Goal: Task Accomplishment & Management: Manage account settings

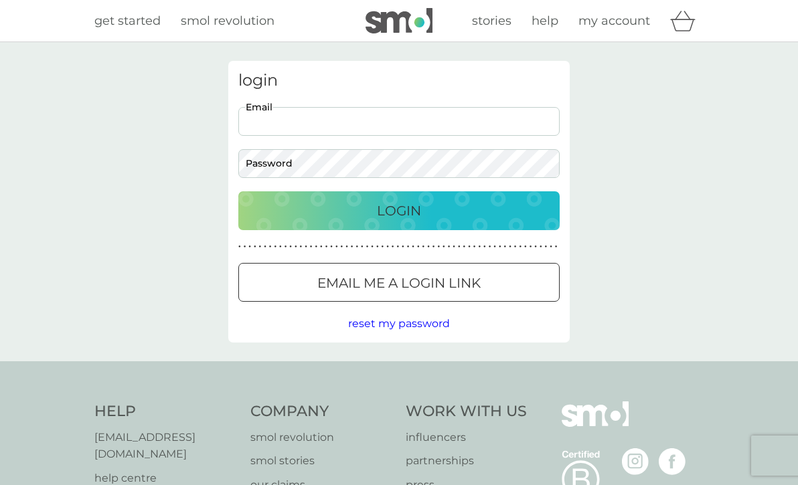
click at [382, 110] on input "Email" at bounding box center [398, 121] width 321 height 29
type input "keiranotoole@gmail.com"
click at [238, 191] on button "Login" at bounding box center [398, 210] width 321 height 39
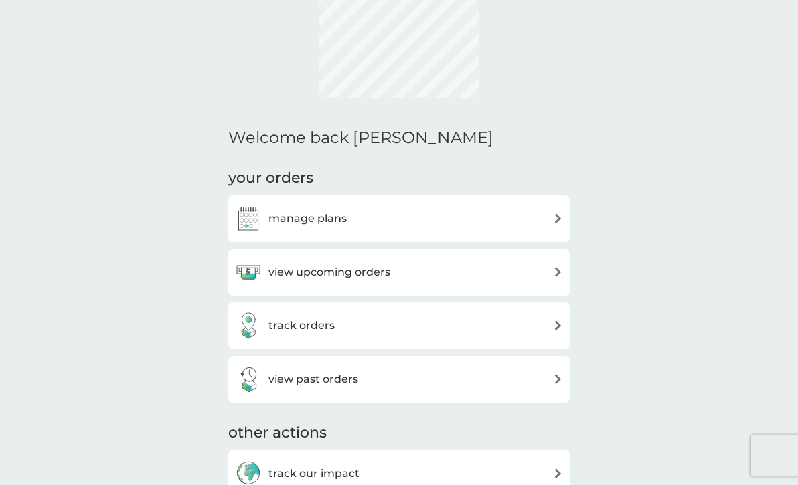
scroll to position [137, 0]
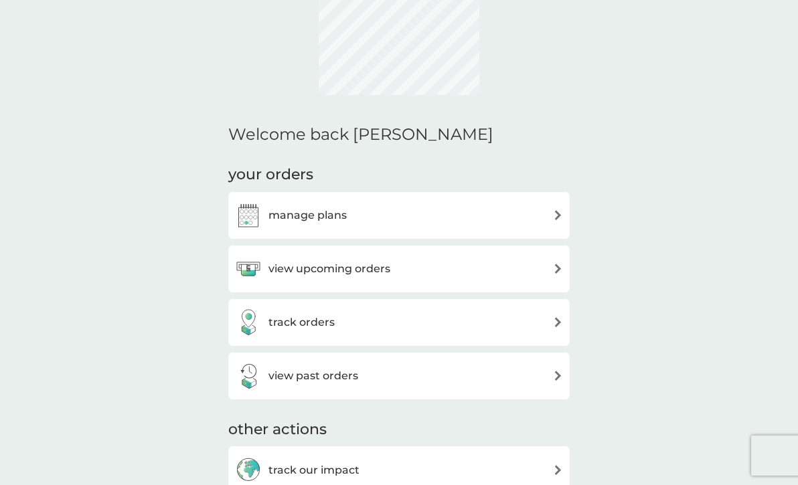
click at [557, 226] on div "manage plans" at bounding box center [399, 215] width 328 height 27
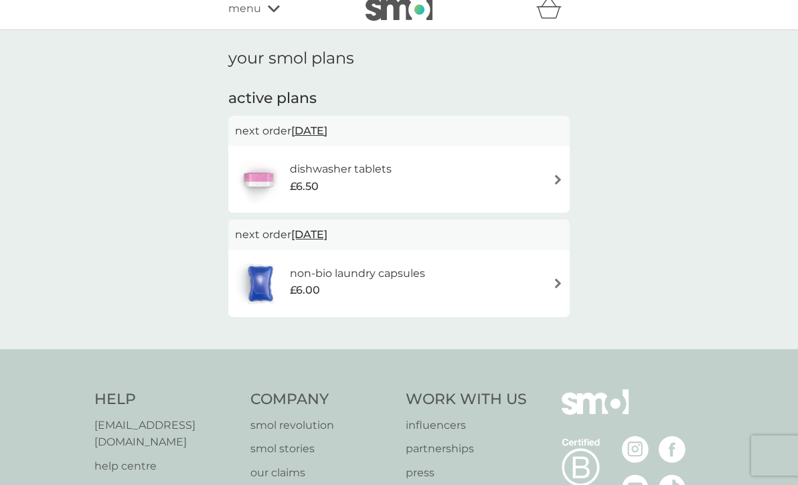
scroll to position [16, 0]
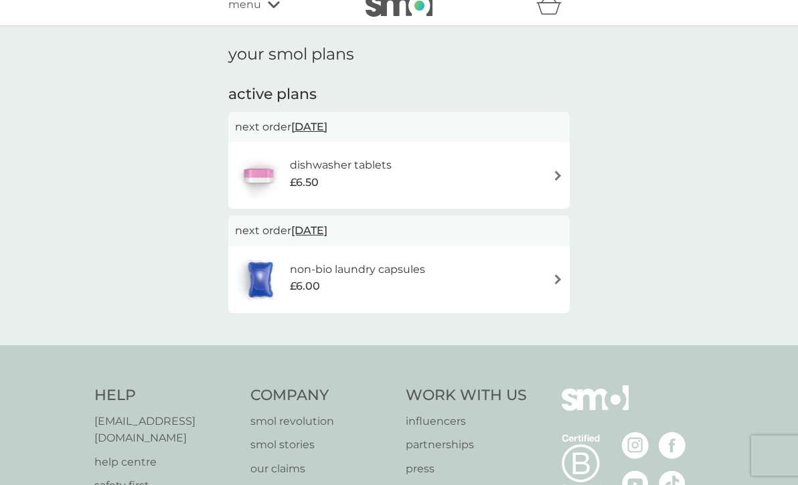
click at [550, 183] on div "dishwasher tablets £6.50" at bounding box center [399, 175] width 328 height 47
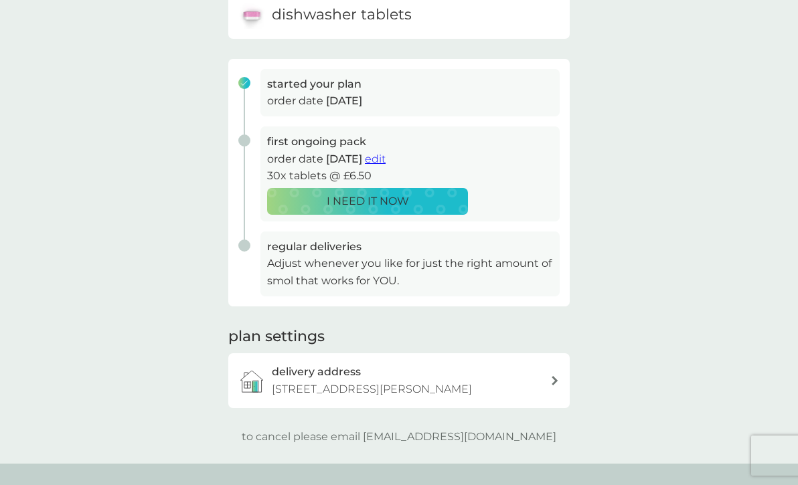
scroll to position [118, 0]
